Goal: Communication & Community: Answer question/provide support

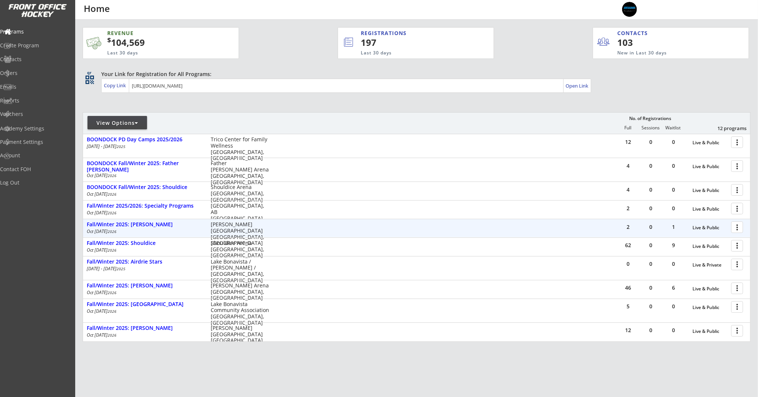
click at [741, 228] on div at bounding box center [738, 226] width 13 height 13
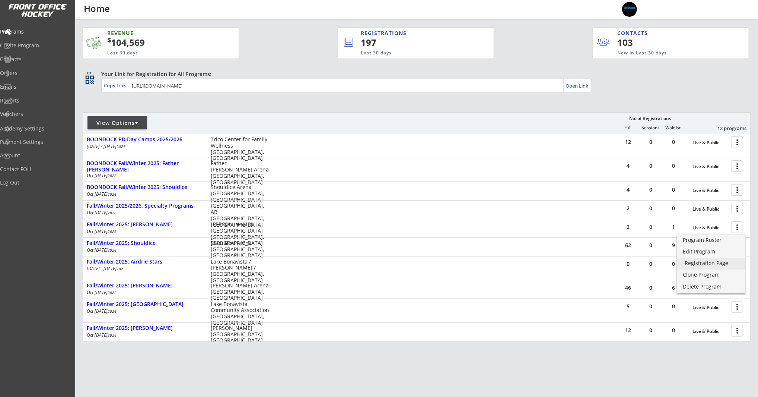
click at [726, 266] on div "Registration Page" at bounding box center [711, 262] width 53 height 5
click at [725, 253] on div "Edit Program" at bounding box center [711, 251] width 53 height 5
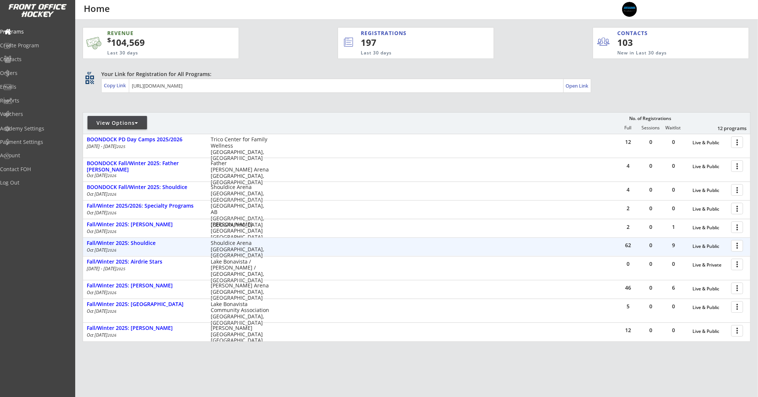
click at [741, 244] on div at bounding box center [738, 245] width 13 height 13
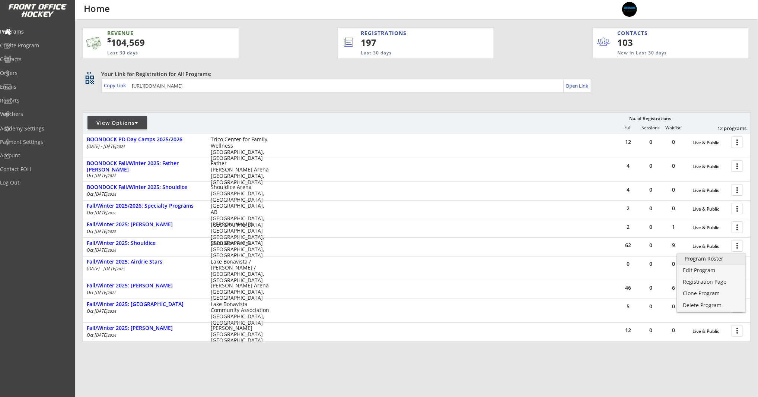
click at [722, 259] on div "Program Roster" at bounding box center [711, 258] width 53 height 5
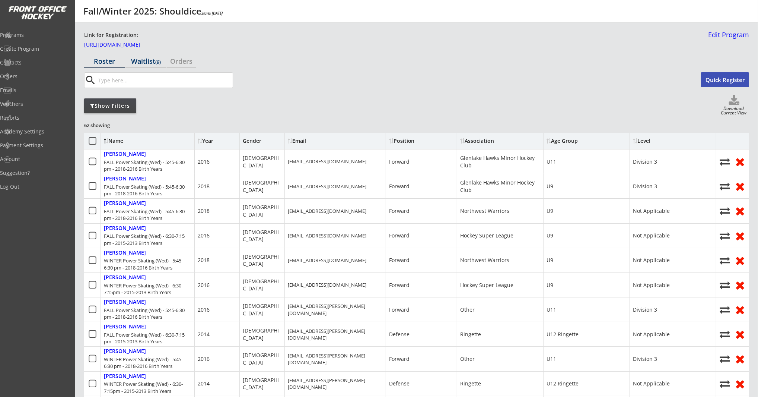
click at [150, 60] on div "Waitlist (9)" at bounding box center [146, 61] width 41 height 7
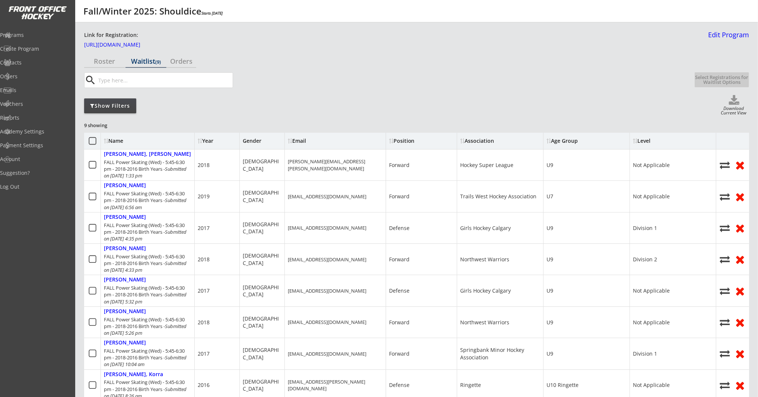
click at [114, 104] on div "Show Filters" at bounding box center [110, 105] width 52 height 7
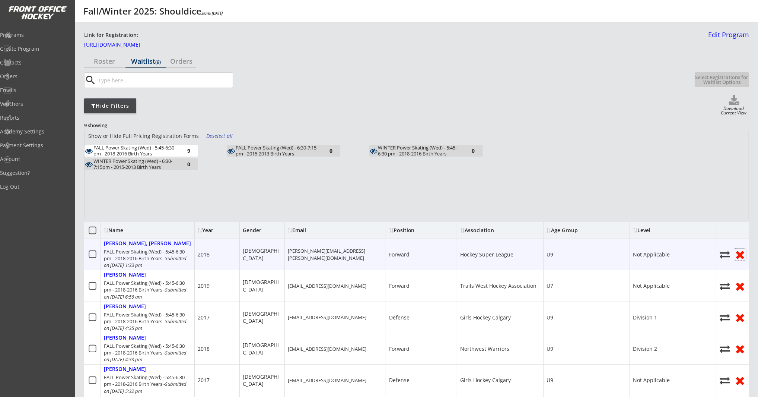
click at [741, 256] on use at bounding box center [741, 255] width 8 height 8
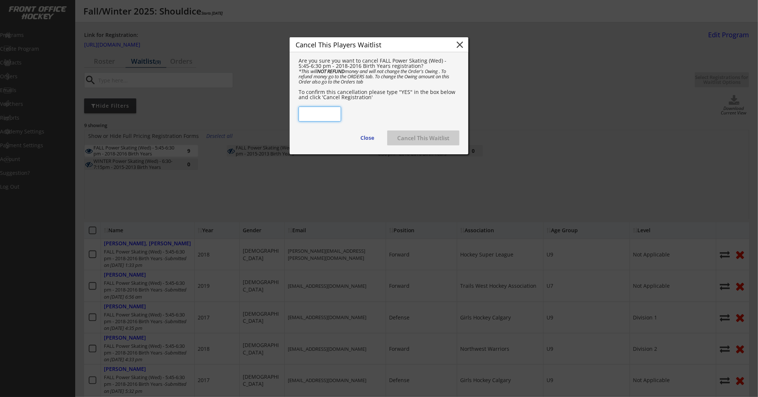
click at [316, 120] on input "input" at bounding box center [320, 114] width 42 height 15
type input "YES"
click at [430, 142] on button "Cancel This Waitlist" at bounding box center [423, 137] width 72 height 15
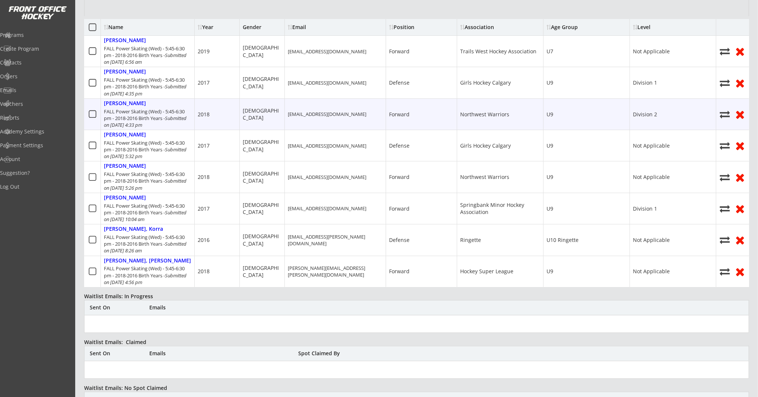
scroll to position [213, 0]
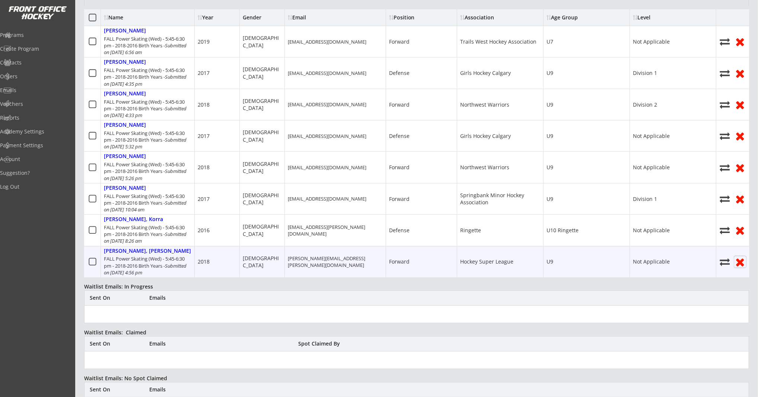
click at [742, 260] on use at bounding box center [741, 262] width 8 height 8
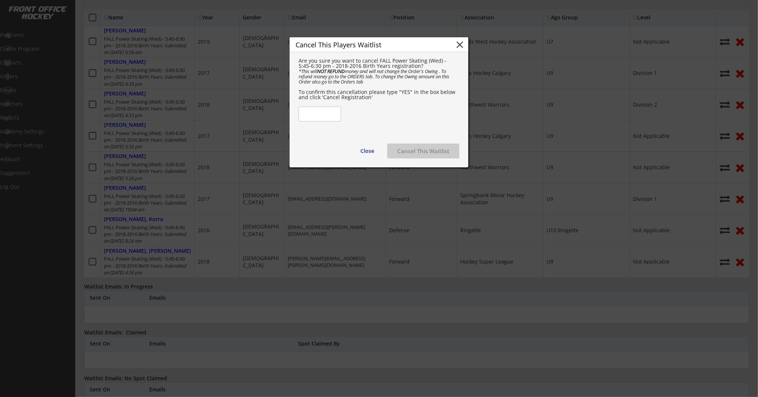
click at [322, 117] on input "input" at bounding box center [320, 114] width 42 height 15
type input "YES"
click at [418, 156] on button "Cancel This Waitlist" at bounding box center [423, 150] width 72 height 15
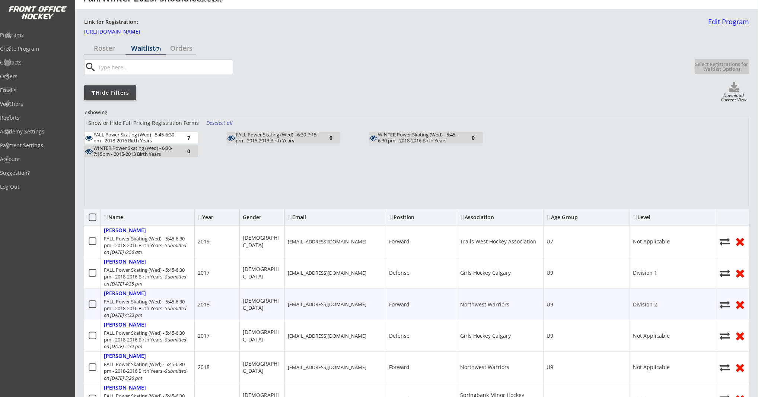
scroll to position [0, 0]
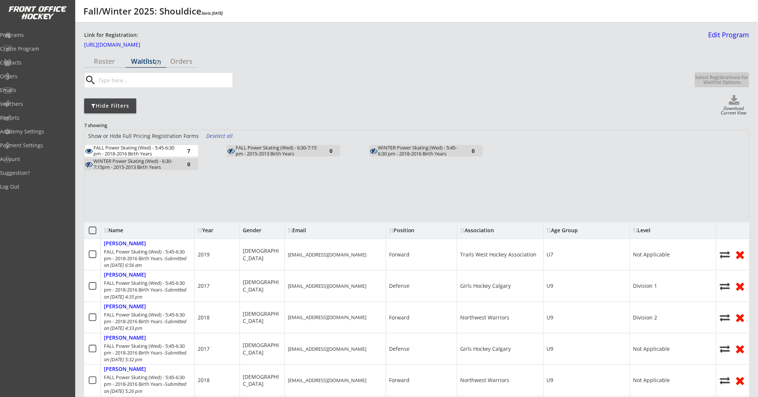
click at [733, 109] on div "Download Current View" at bounding box center [734, 111] width 31 height 10
click at [733, 100] on use at bounding box center [734, 100] width 10 height 10
select select ""Waitlist""
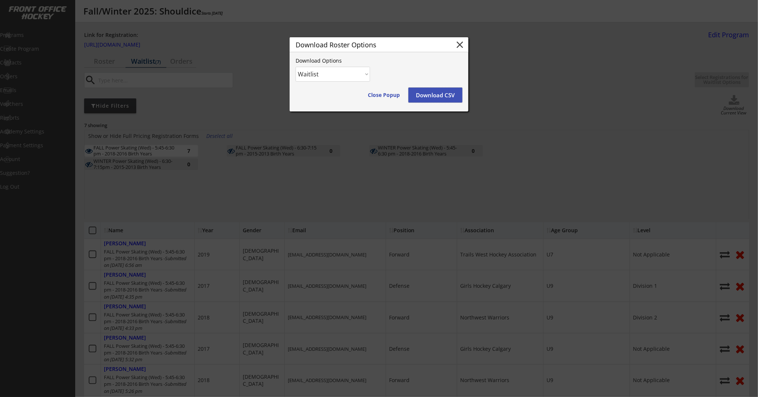
click at [434, 96] on button "Download CSV" at bounding box center [436, 95] width 54 height 15
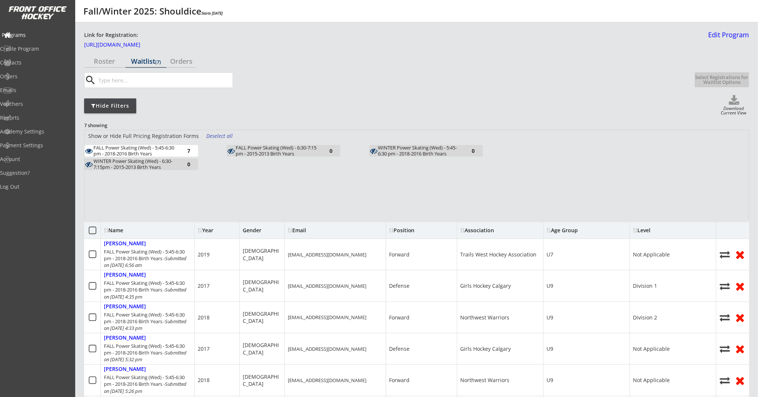
click at [34, 36] on div "Programs" at bounding box center [35, 34] width 67 height 5
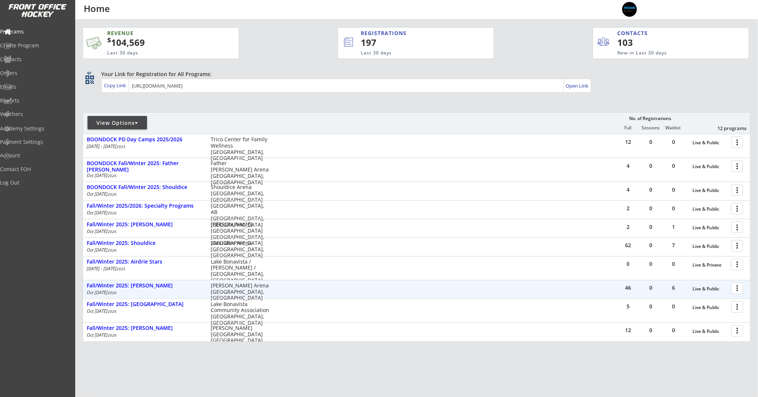
click at [735, 287] on div at bounding box center [738, 287] width 13 height 13
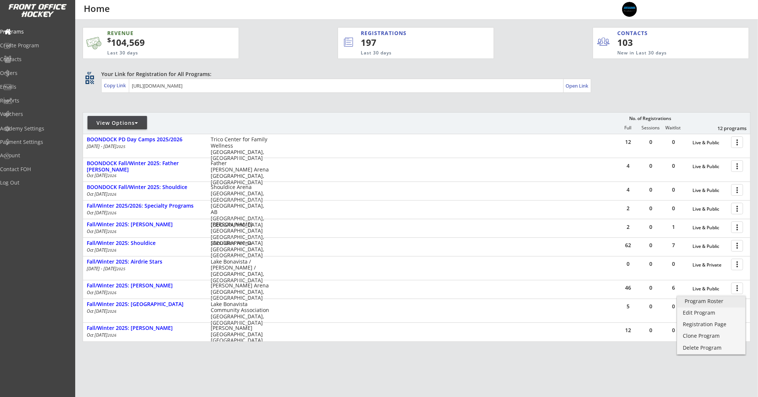
click at [716, 300] on div "Program Roster" at bounding box center [711, 300] width 53 height 5
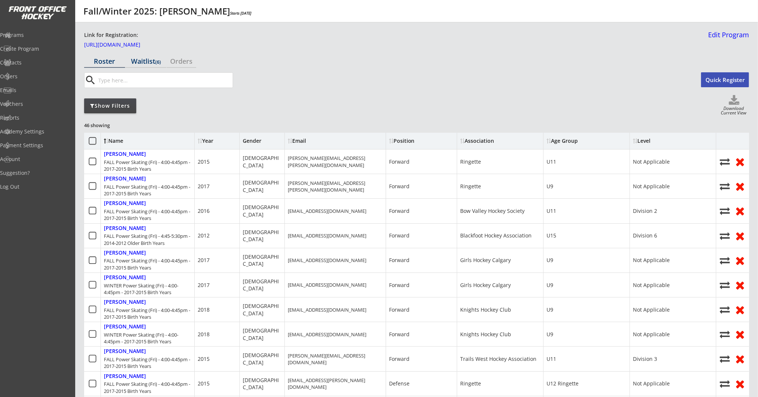
click at [149, 60] on div "Waitlist (6)" at bounding box center [146, 61] width 41 height 7
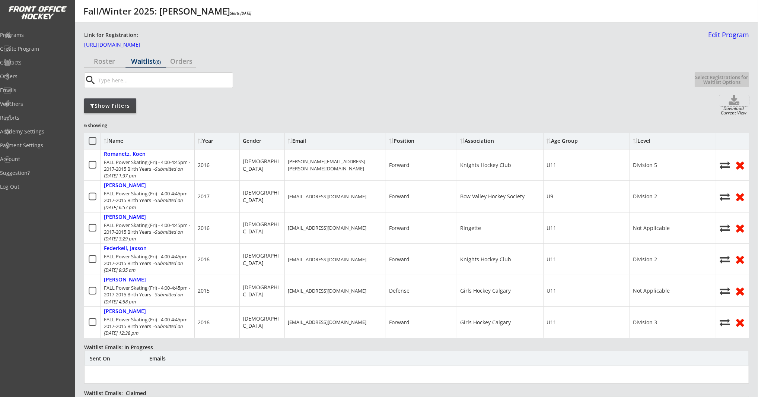
click at [733, 102] on use at bounding box center [734, 100] width 10 height 10
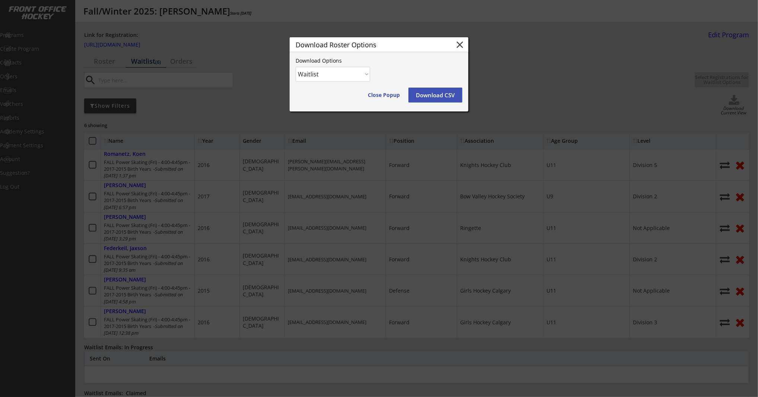
click at [419, 98] on button "Download CSV" at bounding box center [436, 95] width 54 height 15
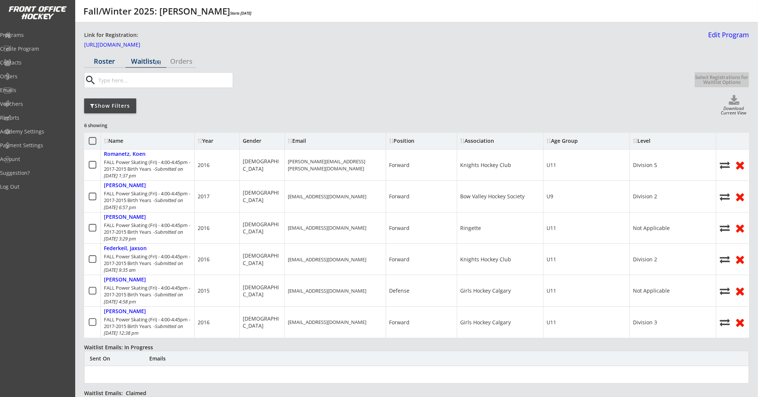
click at [108, 58] on div "Roster" at bounding box center [104, 61] width 41 height 7
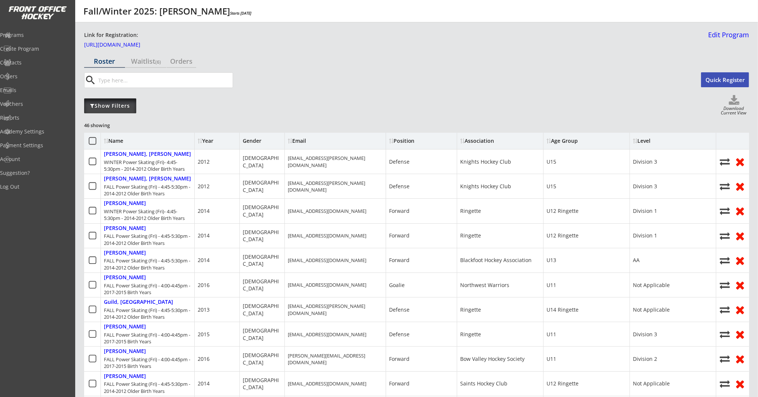
click at [130, 104] on div "Show Filters" at bounding box center [110, 105] width 52 height 7
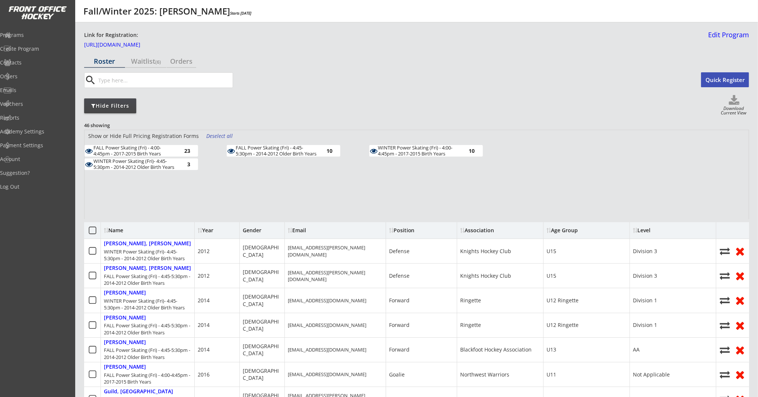
click at [216, 136] on div "Deselect all" at bounding box center [220, 135] width 28 height 7
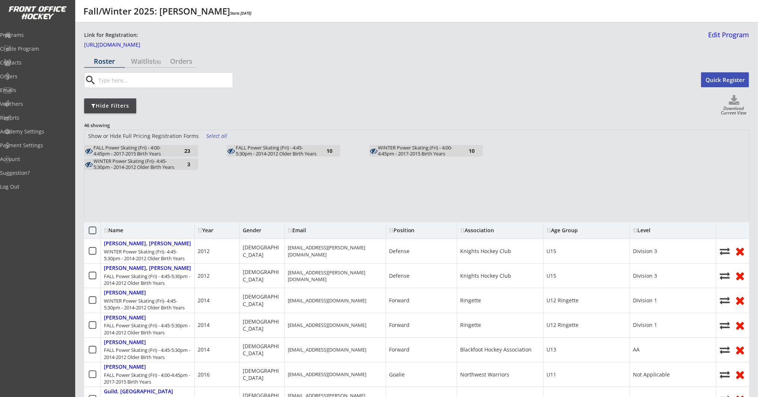
click at [186, 149] on div "23" at bounding box center [182, 151] width 15 height 6
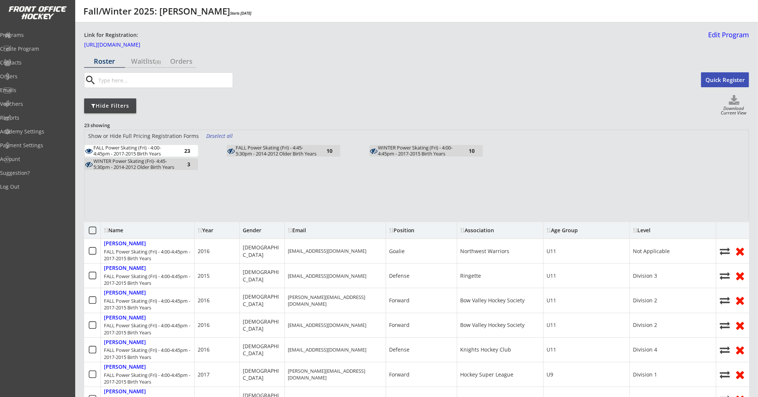
click at [737, 101] on icon at bounding box center [735, 100] width 30 height 11
select select ""Player Info""
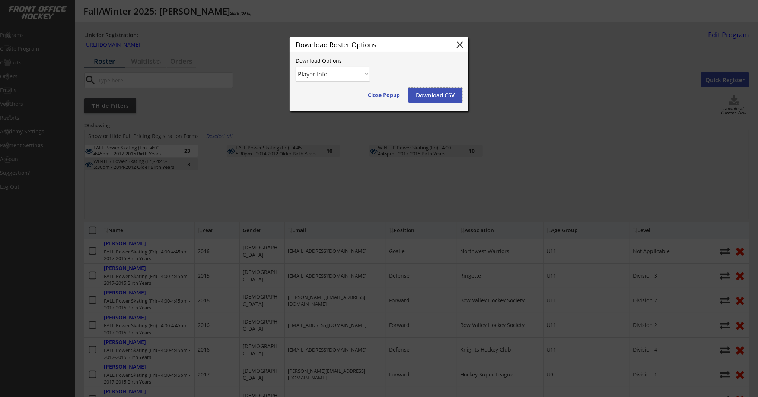
click at [434, 95] on button "Download CSV" at bounding box center [436, 95] width 54 height 15
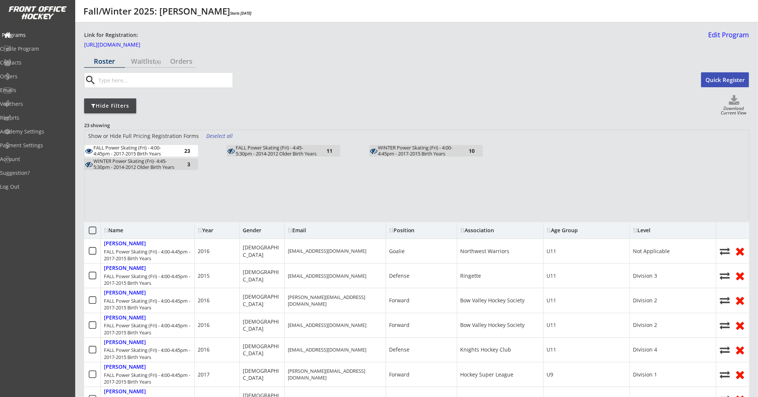
click at [42, 35] on div "Programs" at bounding box center [35, 34] width 67 height 5
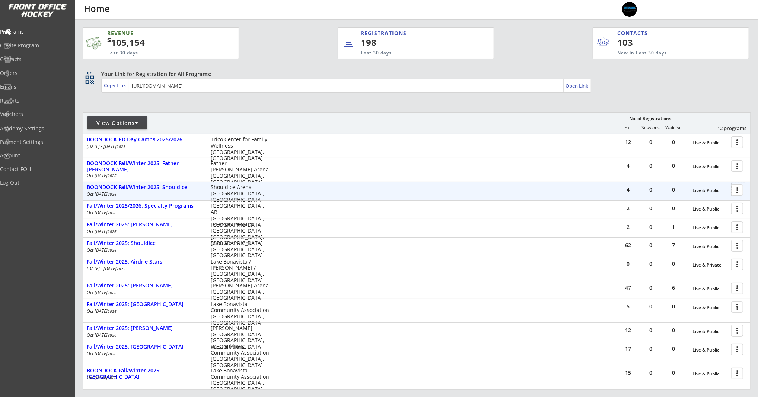
click at [738, 190] on div at bounding box center [738, 189] width 13 height 13
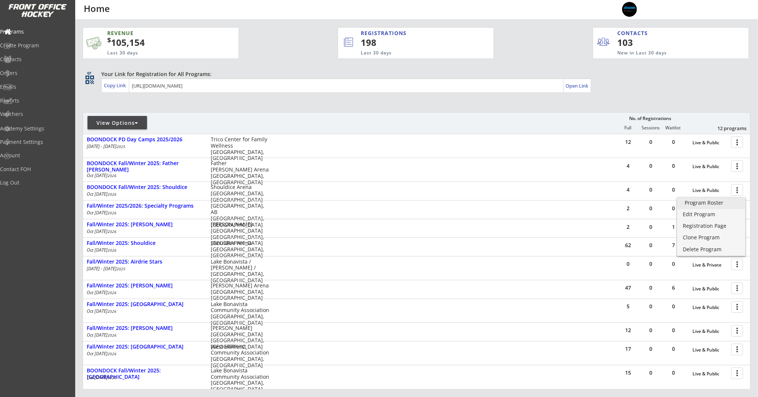
click at [711, 205] on div "Program Roster" at bounding box center [711, 202] width 53 height 5
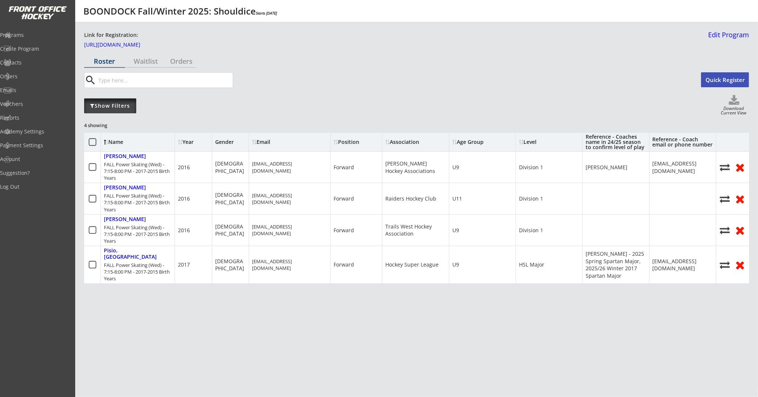
click at [108, 108] on div "Show Filters" at bounding box center [110, 105] width 52 height 7
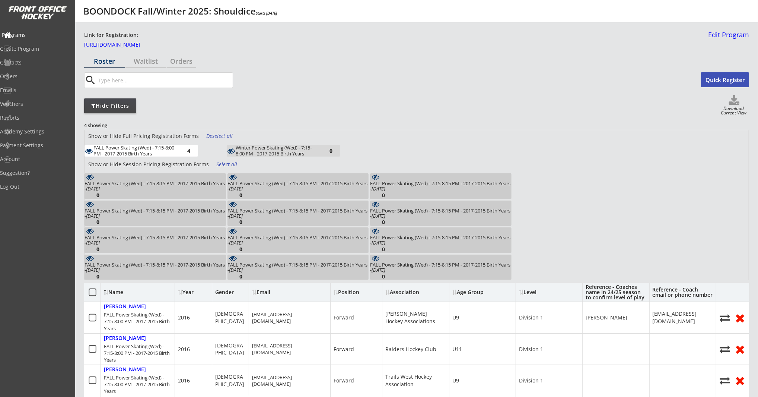
click at [31, 37] on div "Programs" at bounding box center [35, 34] width 67 height 5
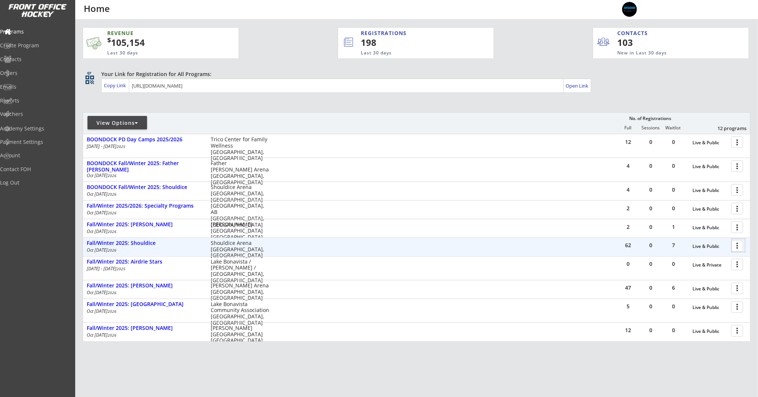
click at [738, 248] on div at bounding box center [738, 245] width 13 height 13
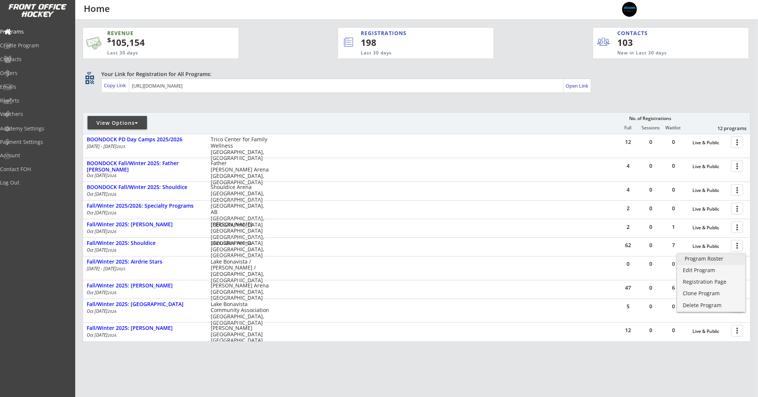
click at [714, 259] on div "Program Roster" at bounding box center [711, 258] width 53 height 5
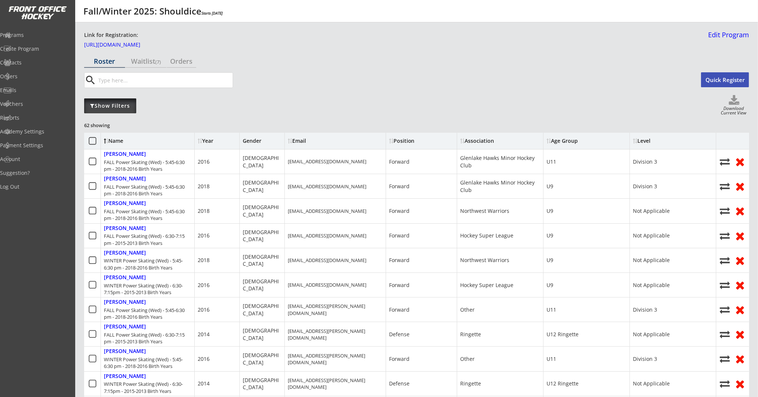
click at [111, 104] on div "Show Filters" at bounding box center [110, 105] width 52 height 7
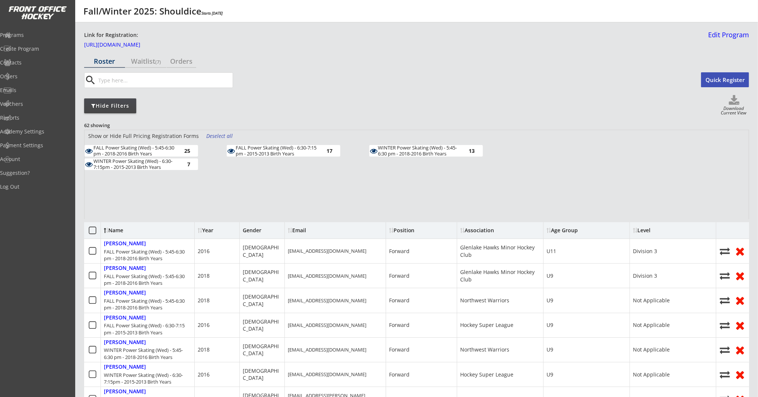
click at [214, 134] on div "Deselect all" at bounding box center [220, 135] width 28 height 7
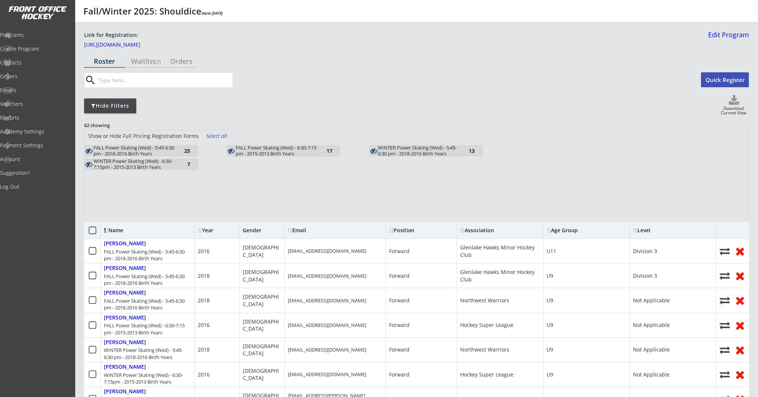
drag, startPoint x: 184, startPoint y: 151, endPoint x: 213, endPoint y: 148, distance: 28.8
click at [184, 151] on div "25" at bounding box center [182, 151] width 15 height 6
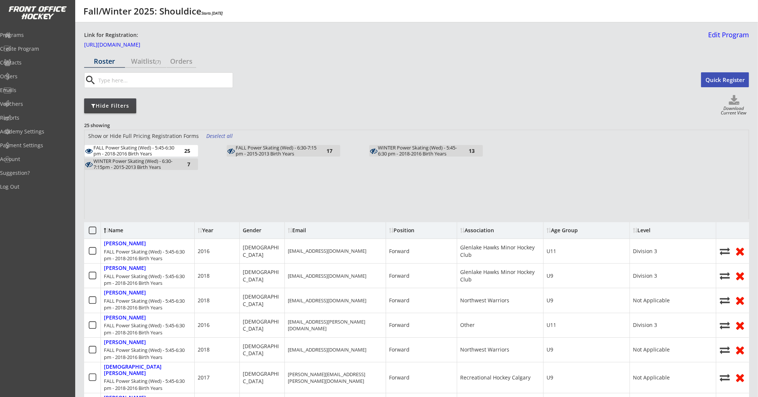
click at [733, 103] on use at bounding box center [734, 100] width 10 height 10
select select ""Player Info""
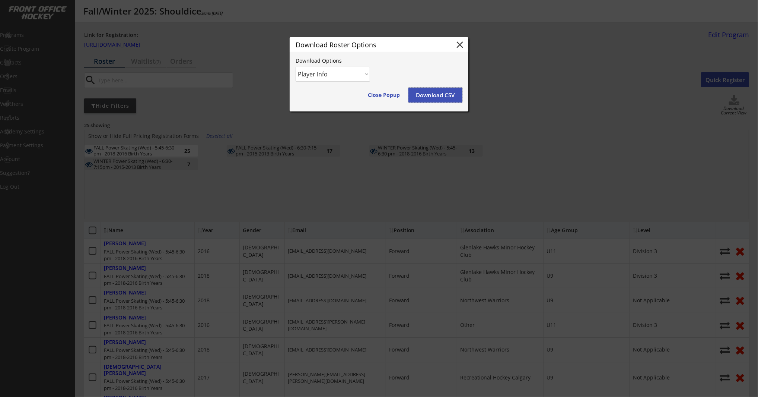
click at [424, 96] on button "Download CSV" at bounding box center [436, 95] width 54 height 15
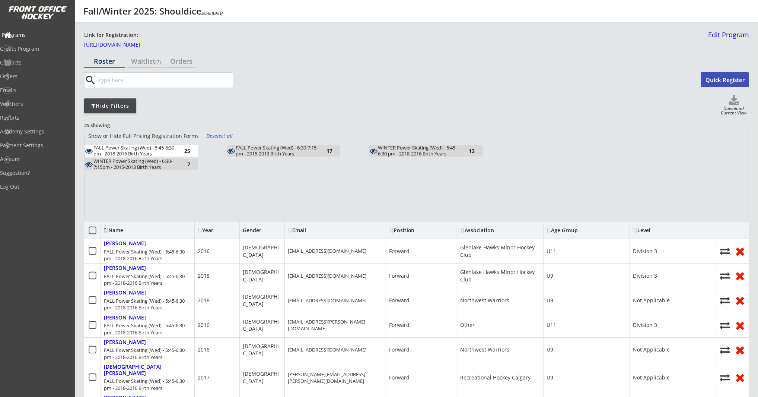
click at [34, 37] on div "Programs" at bounding box center [35, 34] width 67 height 5
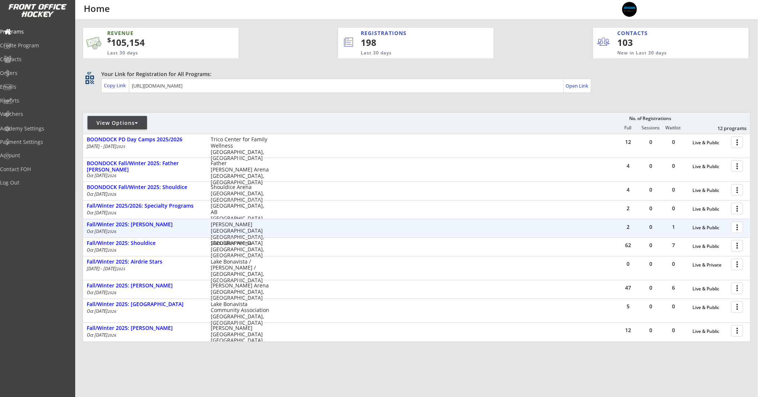
click at [741, 228] on div at bounding box center [738, 226] width 13 height 13
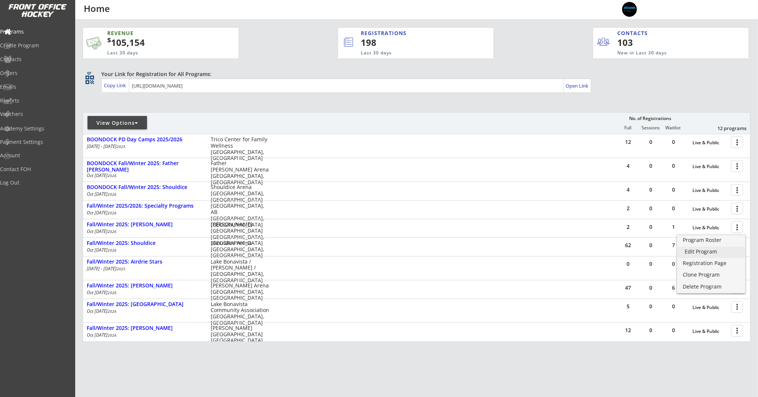
click at [708, 252] on div "Edit Program" at bounding box center [711, 251] width 53 height 5
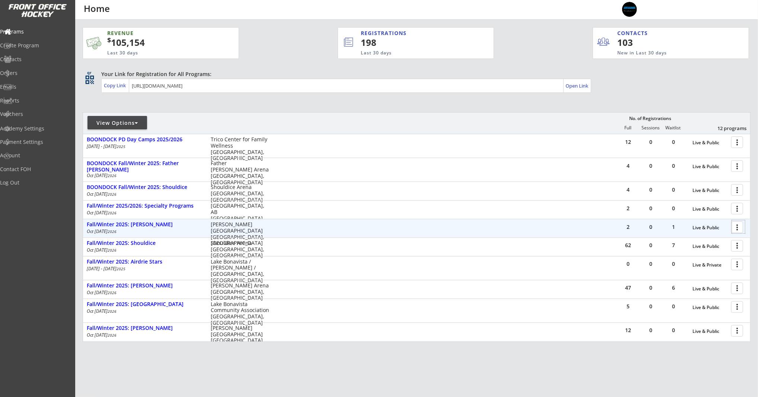
click at [738, 229] on div at bounding box center [738, 226] width 13 height 13
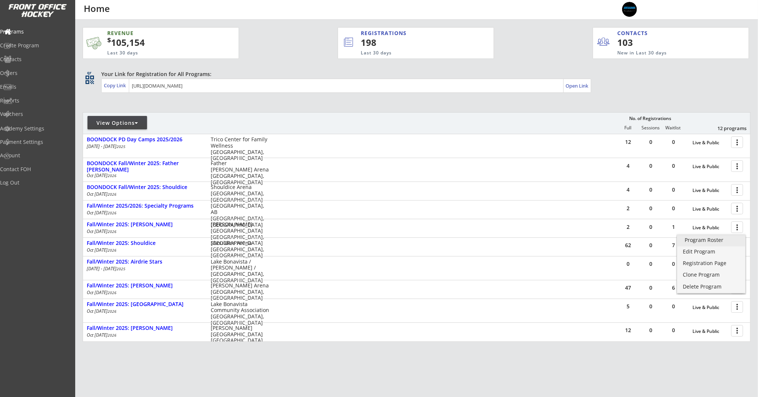
click at [703, 243] on div "Program Roster" at bounding box center [711, 239] width 53 height 5
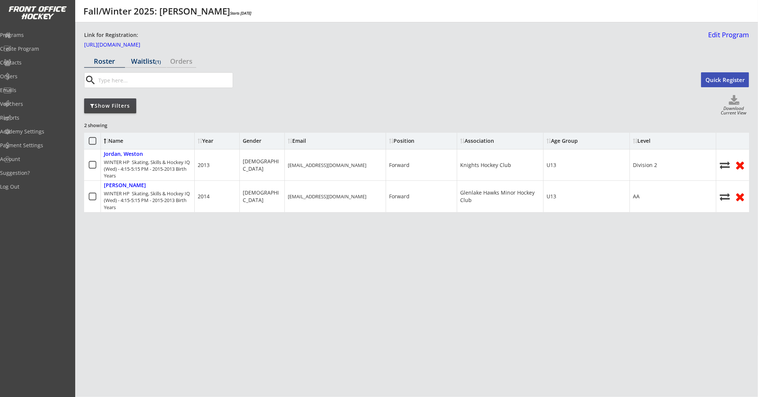
click at [142, 62] on div "Waitlist (1)" at bounding box center [146, 61] width 41 height 7
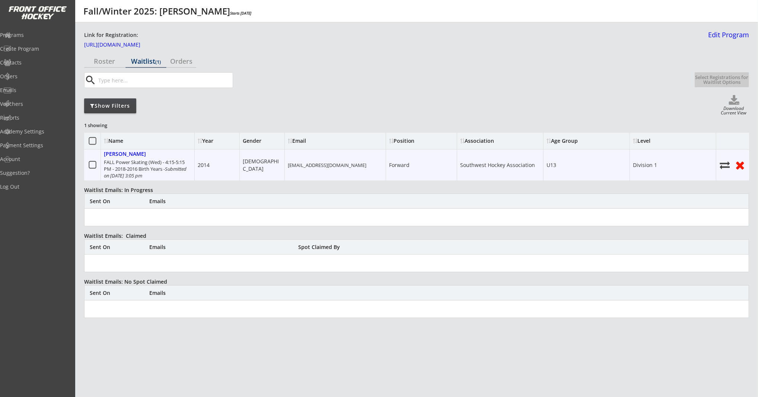
click at [94, 166] on icon at bounding box center [92, 164] width 9 height 9
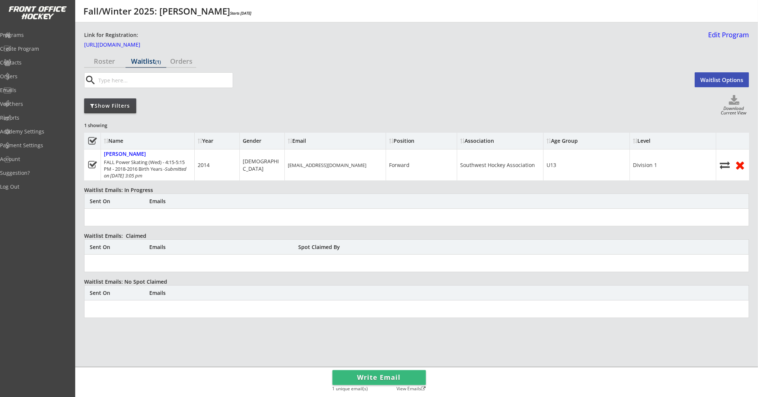
click at [396, 375] on button "Write Email" at bounding box center [380, 377] width 94 height 15
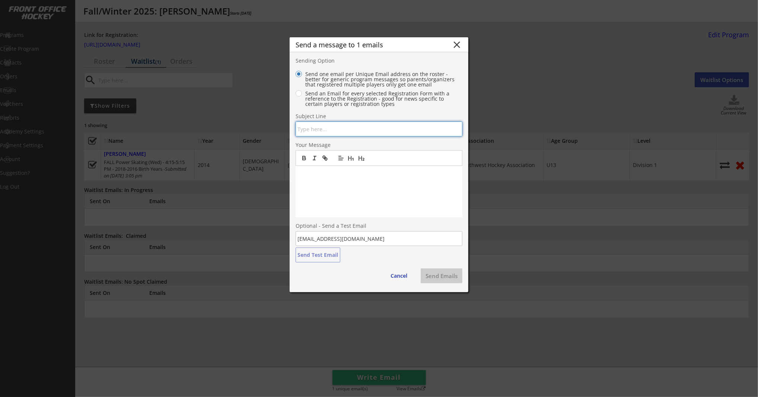
click at [333, 129] on input "input" at bounding box center [379, 128] width 167 height 15
type input "P"
click at [339, 129] on input "input" at bounding box center [379, 128] width 167 height 15
type input "Spot available"
click at [324, 177] on p at bounding box center [379, 173] width 156 height 7
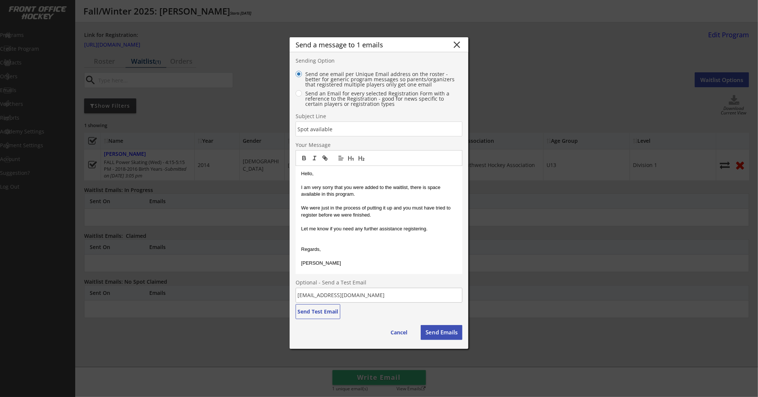
click at [392, 209] on p "We were just in the process of putting it up and you must have tried to registe…" at bounding box center [379, 212] width 156 height 14
click at [432, 333] on button "Send Emails" at bounding box center [442, 332] width 42 height 15
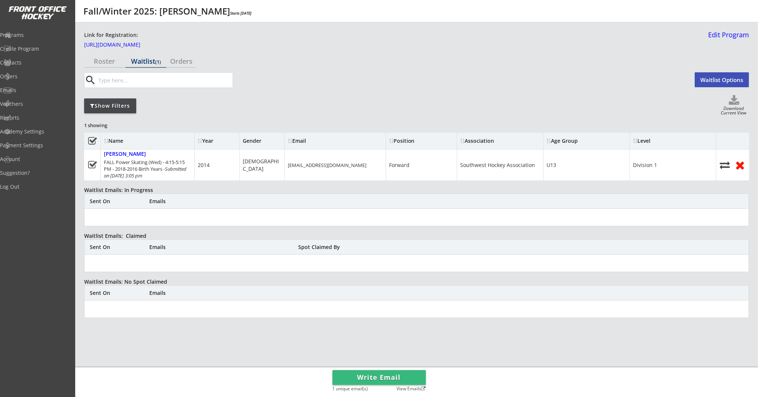
click at [357, 378] on button "Write Email" at bounding box center [380, 377] width 94 height 15
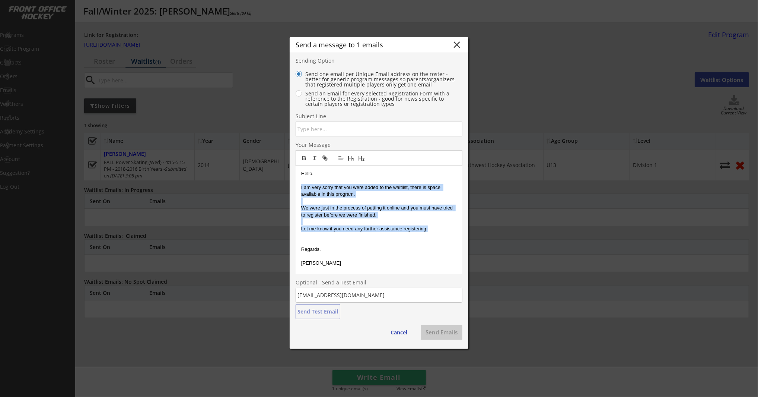
drag, startPoint x: 431, startPoint y: 229, endPoint x: 301, endPoint y: 189, distance: 136.3
click at [301, 189] on div "Hello, I am very sorry that you were added to the waitlist, there is space avai…" at bounding box center [379, 220] width 167 height 108
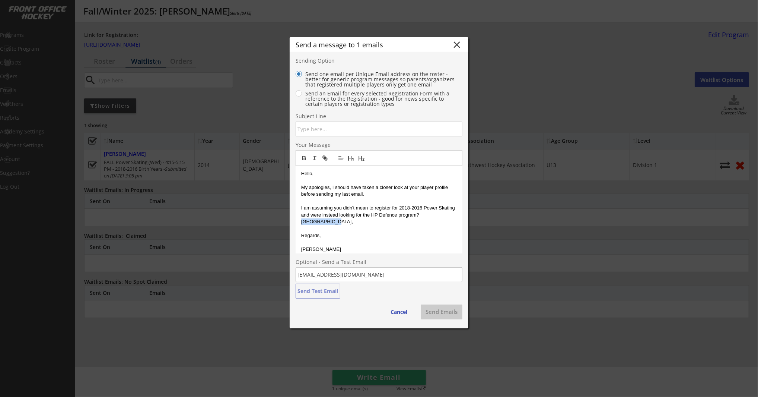
click at [439, 216] on p "I am assuming you didn't mean to register for 2018-2016 Power Skating and were …" at bounding box center [379, 215] width 156 height 20
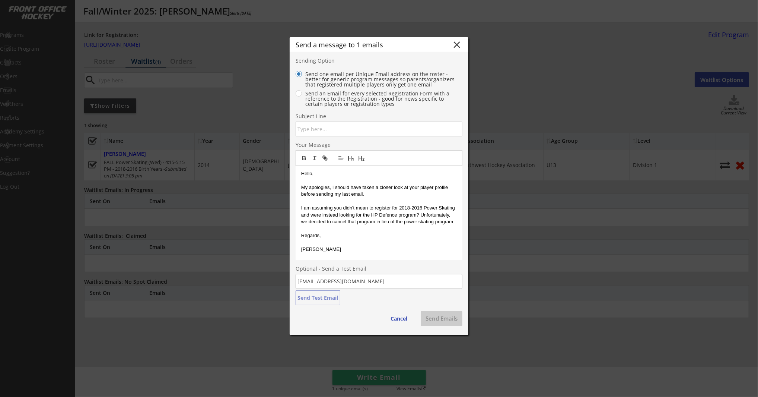
click at [405, 224] on p "I am assuming you didn't mean to register for 2018-2016 Power Skating and were …" at bounding box center [379, 215] width 156 height 20
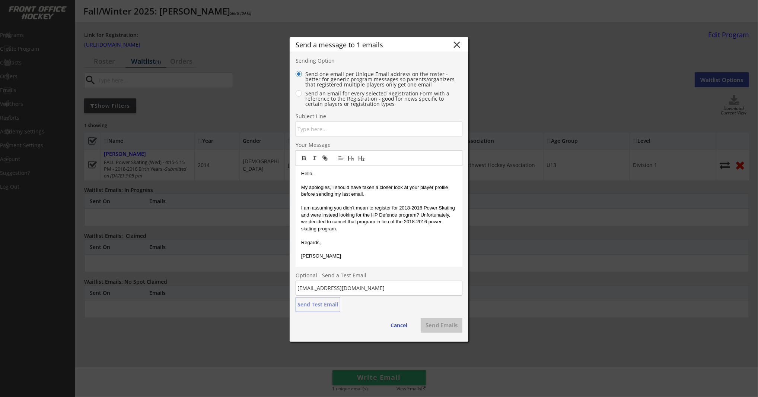
click at [338, 247] on p at bounding box center [379, 249] width 156 height 7
click at [310, 131] on input "input" at bounding box center [379, 128] width 167 height 15
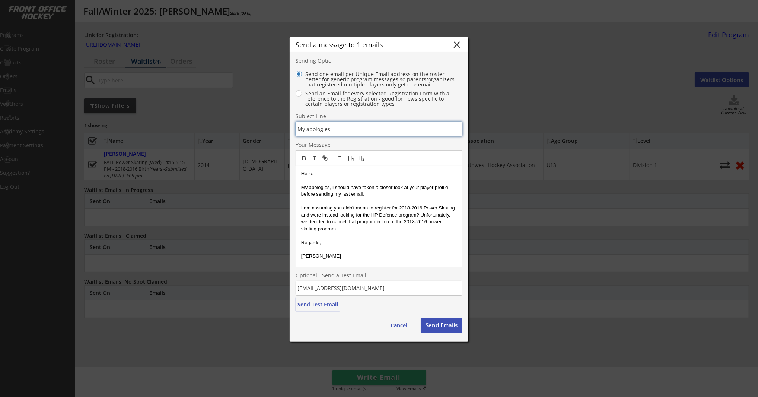
type input "My apologies"
click at [450, 326] on button "Send Emails" at bounding box center [442, 325] width 42 height 15
